Goal: Task Accomplishment & Management: Manage account settings

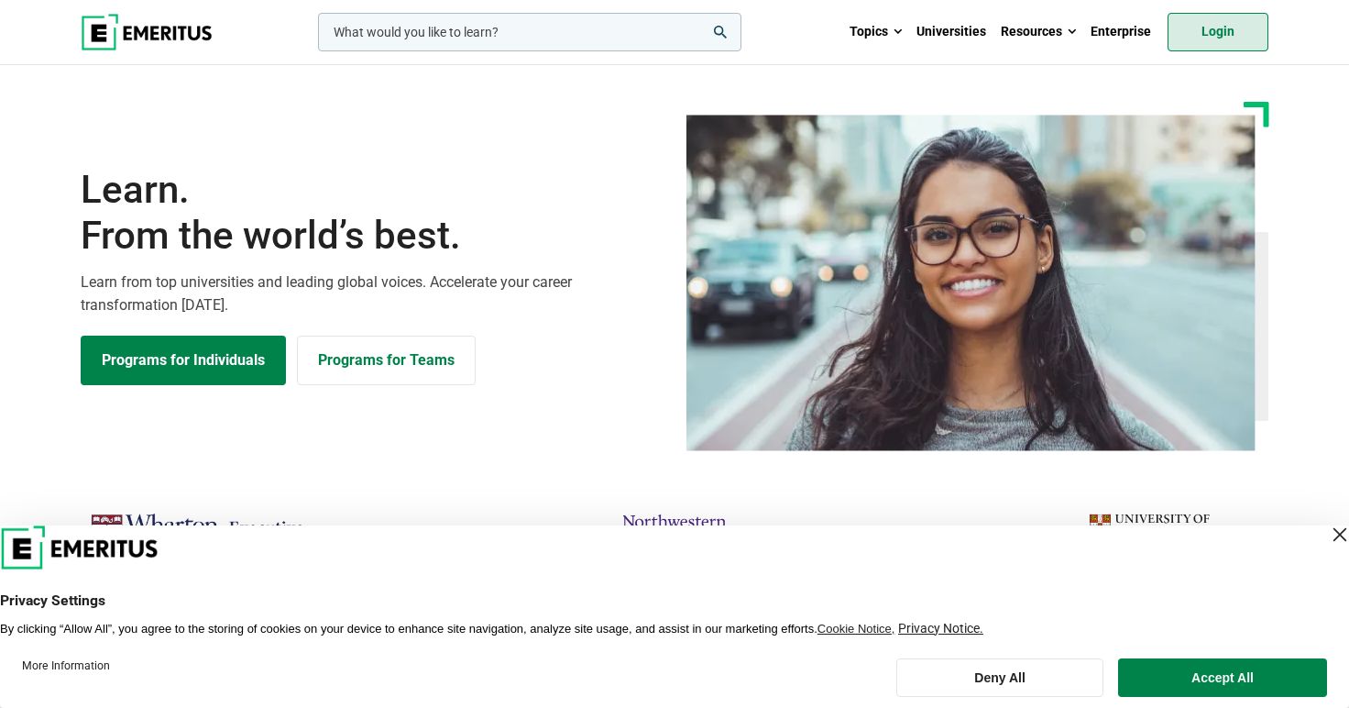
click at [1191, 34] on link "Login" at bounding box center [1218, 32] width 101 height 38
click at [1242, 27] on link "Login" at bounding box center [1218, 32] width 101 height 38
click at [1225, 21] on link "Login" at bounding box center [1218, 32] width 101 height 38
